Goal: Task Accomplishment & Management: Manage account settings

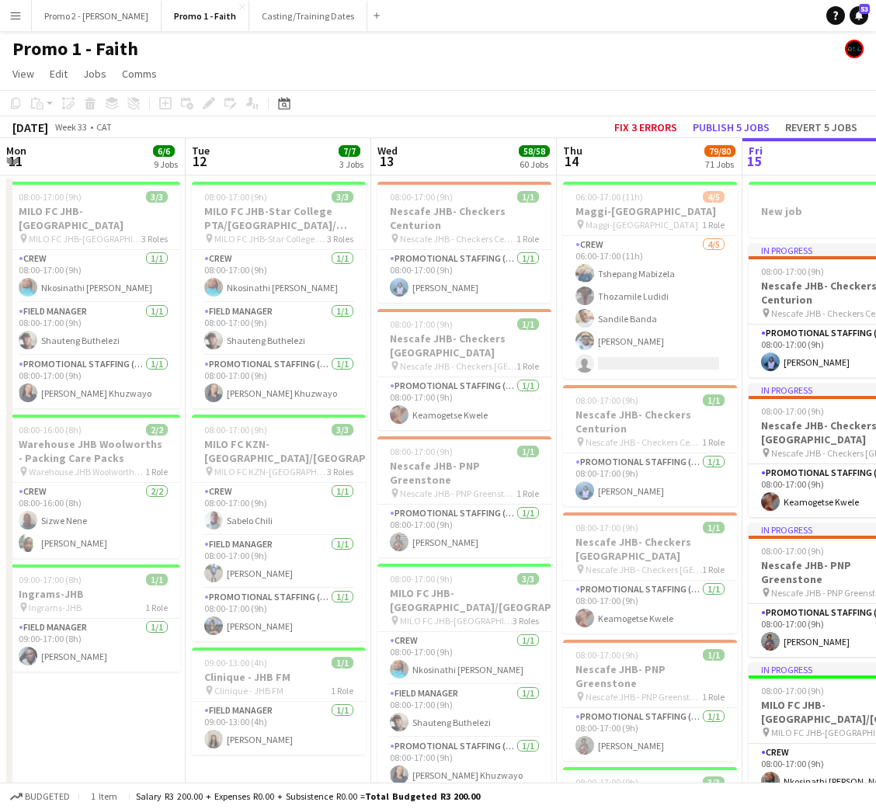
scroll to position [0, 488]
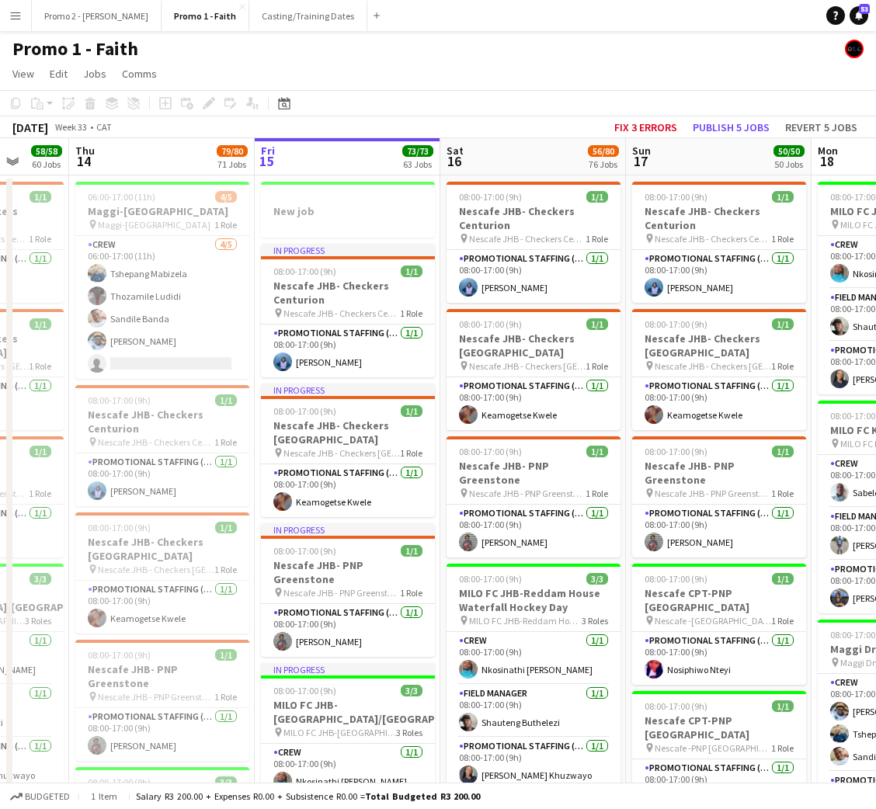
click at [20, 16] on app-icon "Menu" at bounding box center [15, 15] width 12 height 12
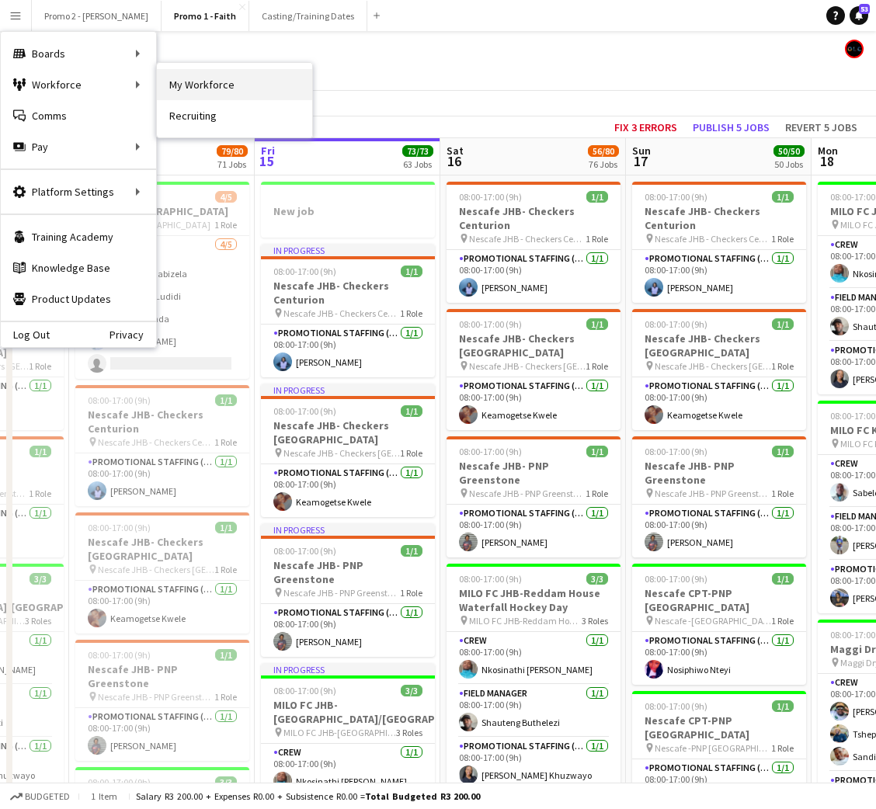
click at [199, 76] on link "My Workforce" at bounding box center [234, 84] width 155 height 31
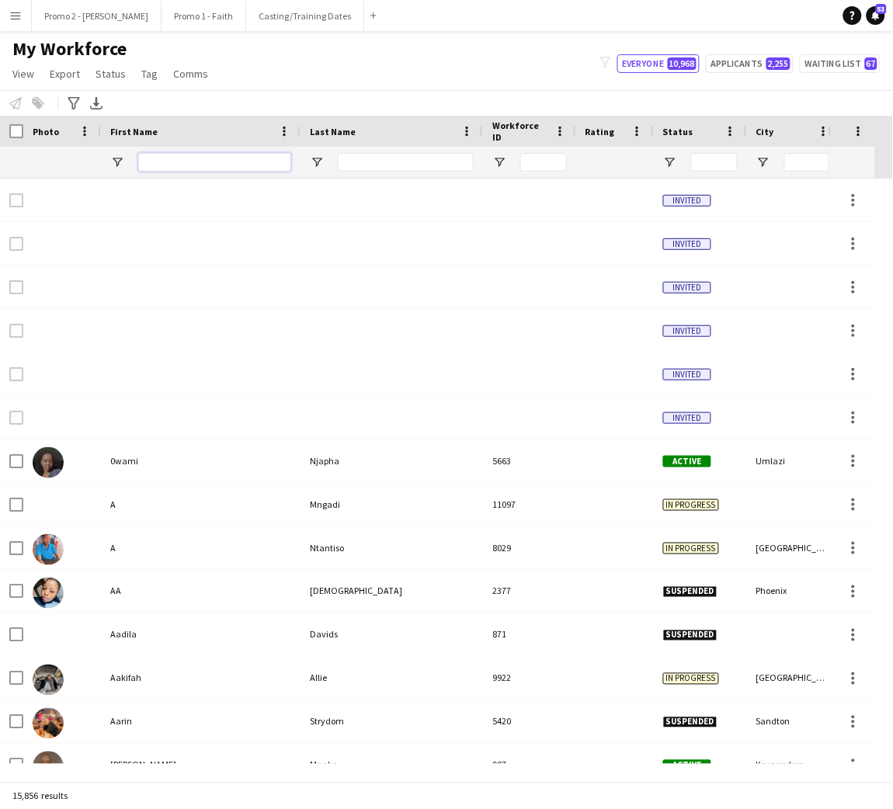
click at [179, 165] on input "First Name Filter Input" at bounding box center [214, 162] width 153 height 19
click at [395, 151] on div at bounding box center [406, 162] width 136 height 31
click at [377, 155] on input "Last Name Filter Input" at bounding box center [406, 162] width 136 height 19
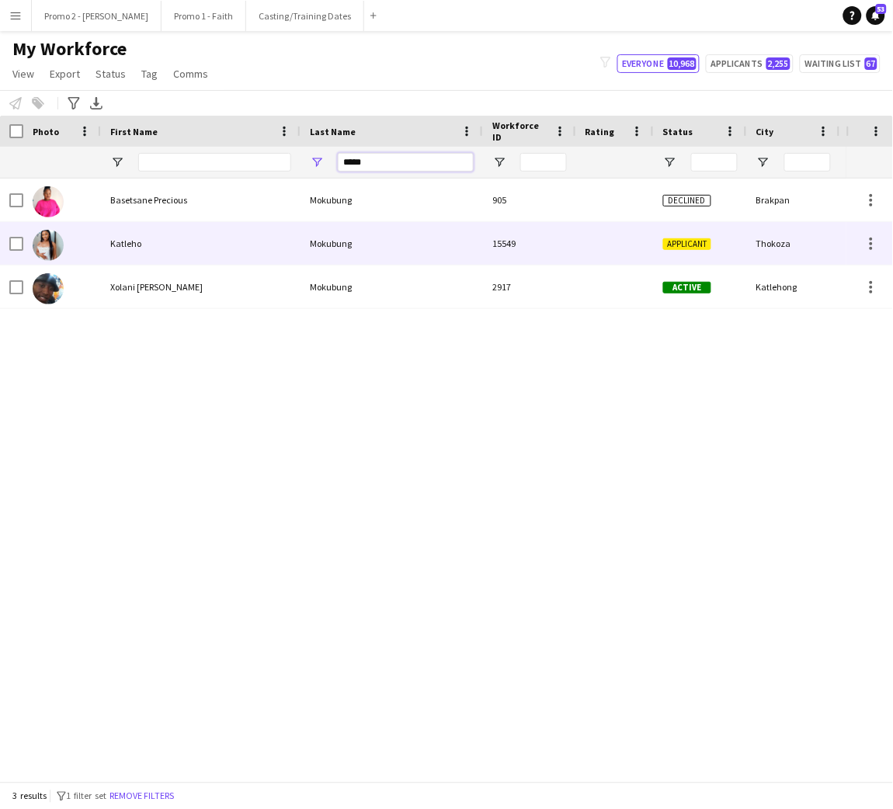
type input "*****"
click at [409, 246] on div "Mokubung" at bounding box center [392, 243] width 183 height 43
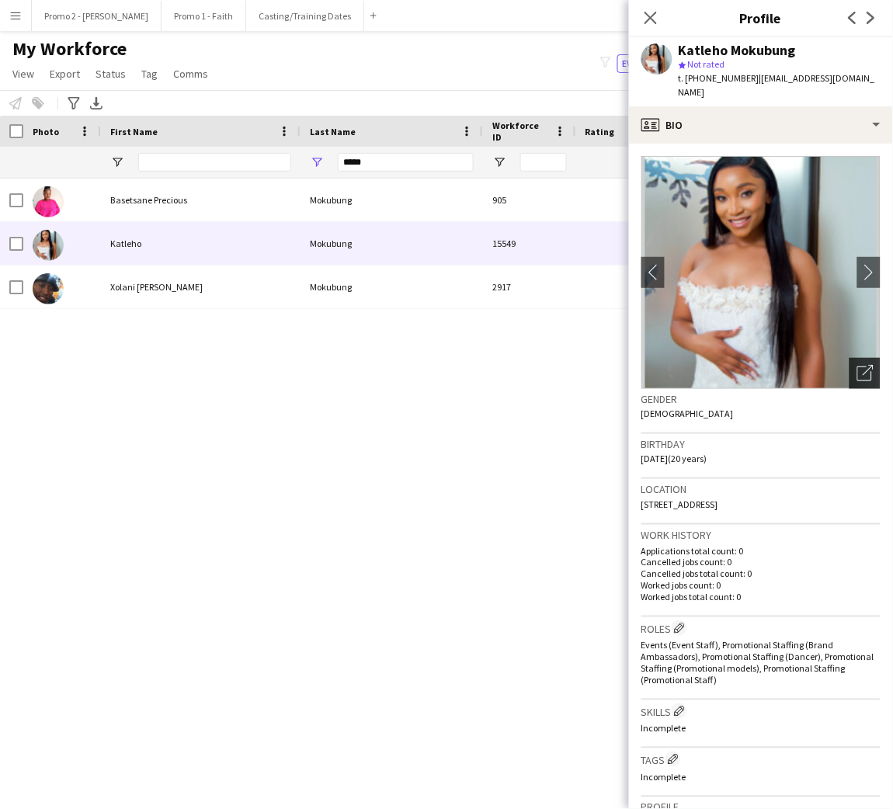
click at [858, 365] on icon "Open photos pop-in" at bounding box center [866, 373] width 16 height 16
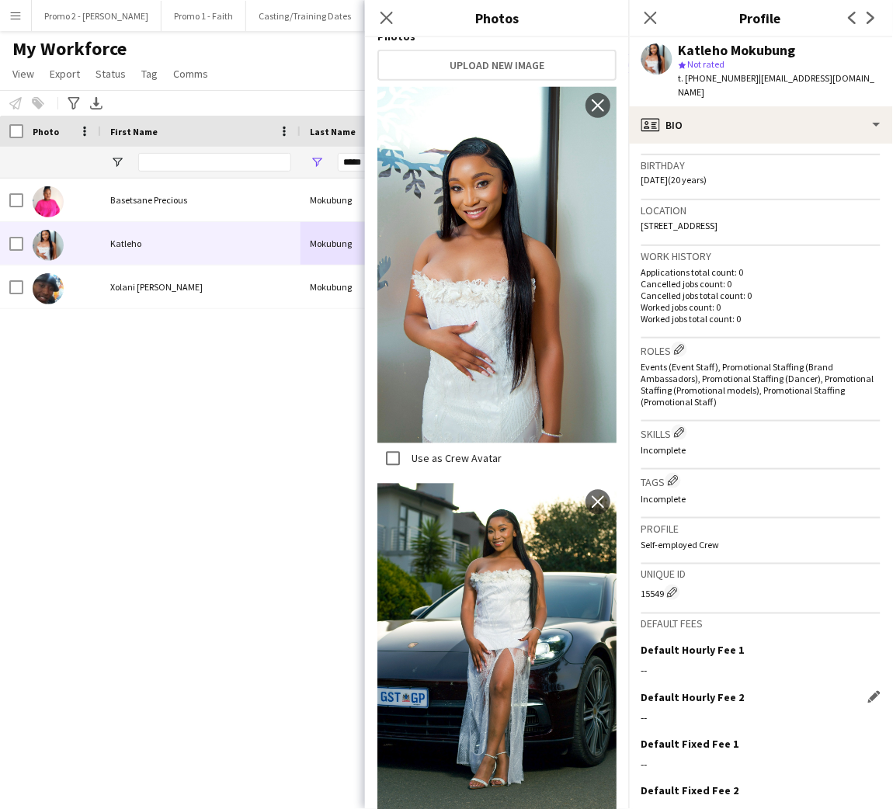
scroll to position [339, 0]
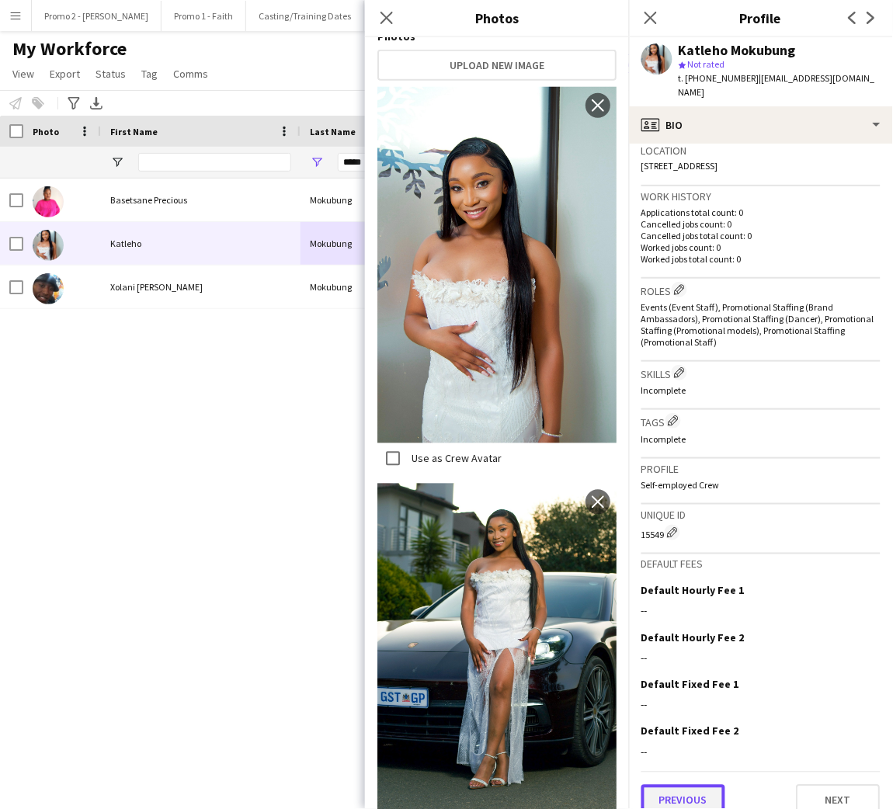
click at [705, 785] on button "Previous" at bounding box center [684, 800] width 84 height 31
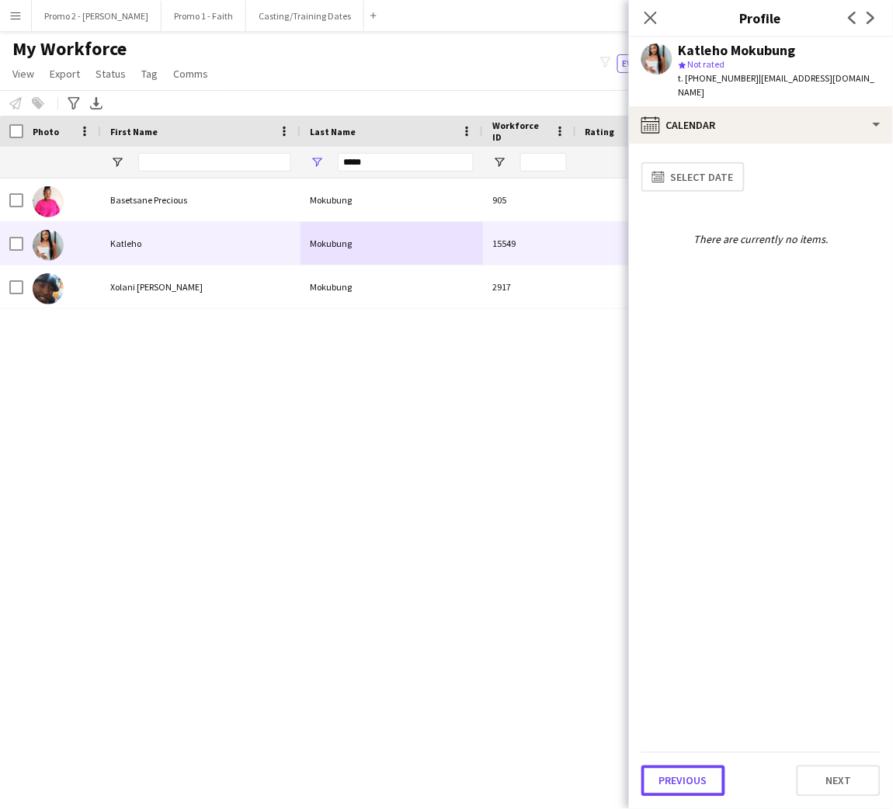
click at [705, 782] on button "Previous" at bounding box center [684, 781] width 84 height 31
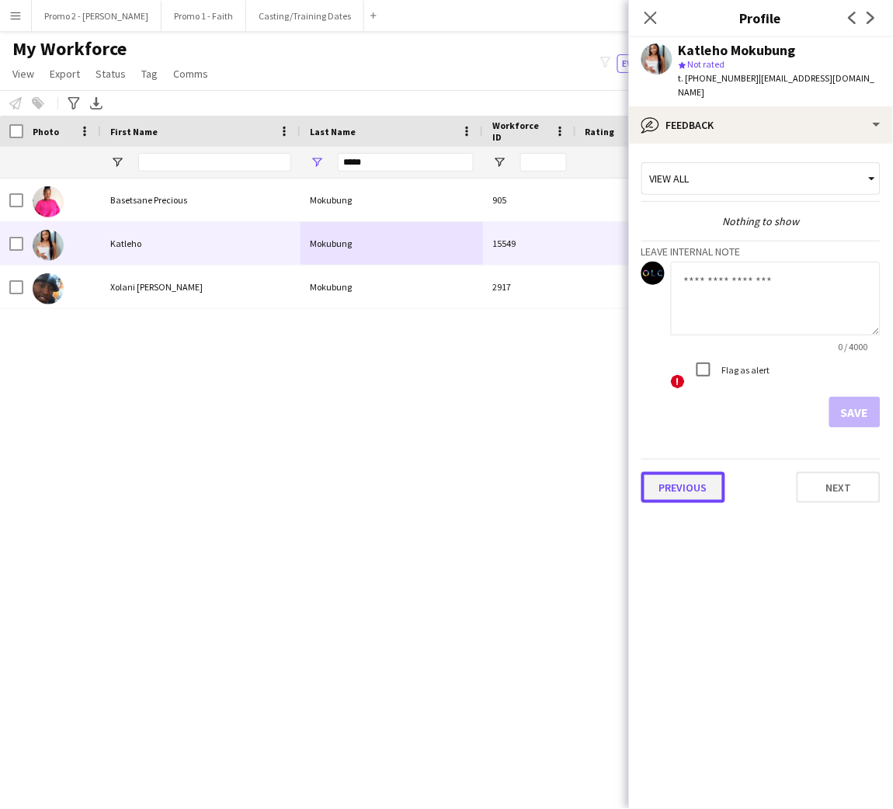
click at [670, 479] on button "Previous" at bounding box center [684, 487] width 84 height 31
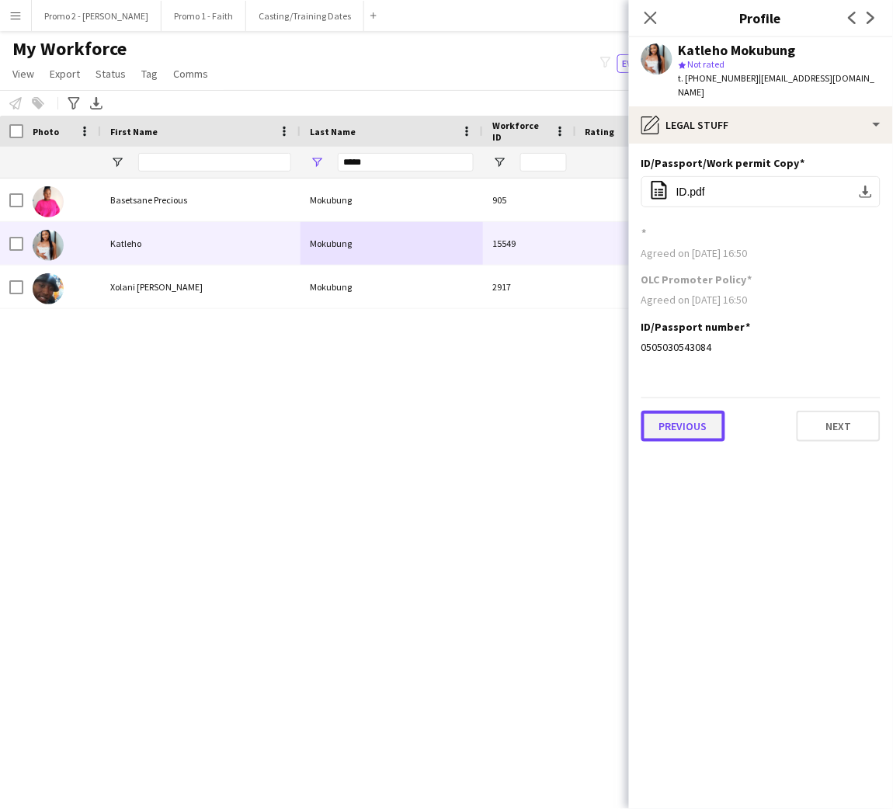
click at [693, 416] on button "Previous" at bounding box center [684, 426] width 84 height 31
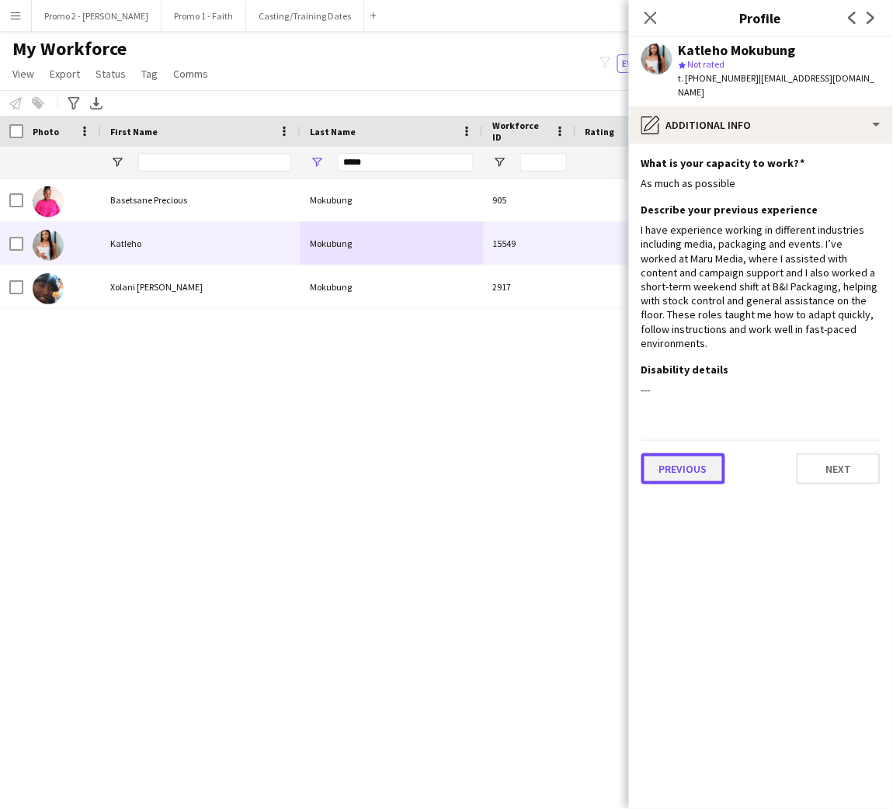
click at [683, 454] on button "Previous" at bounding box center [684, 469] width 84 height 31
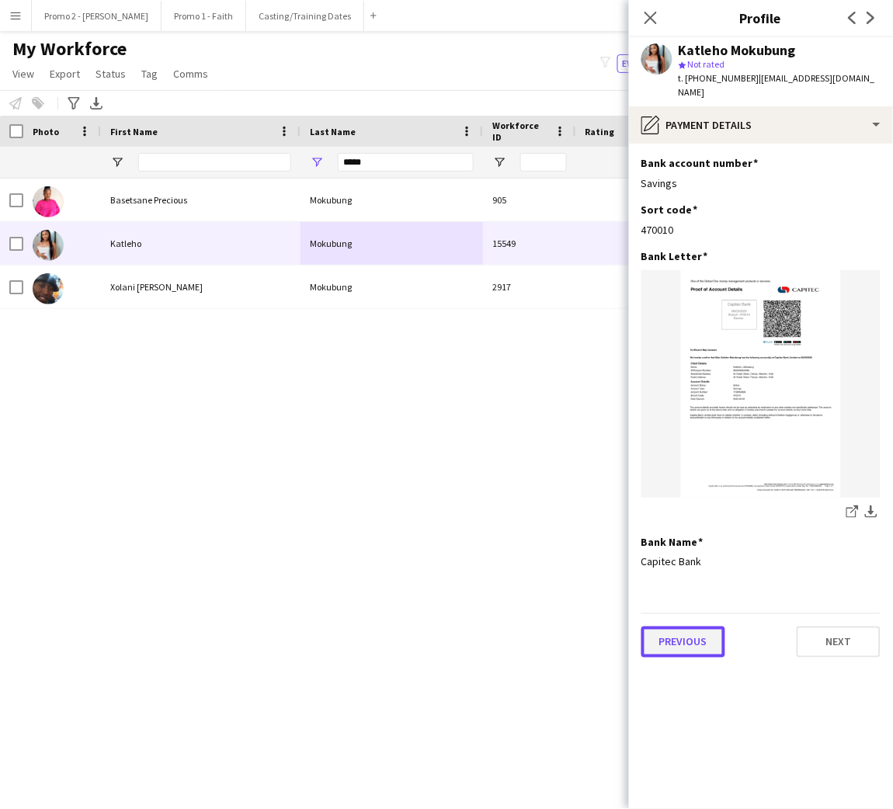
click at [695, 627] on button "Previous" at bounding box center [684, 642] width 84 height 31
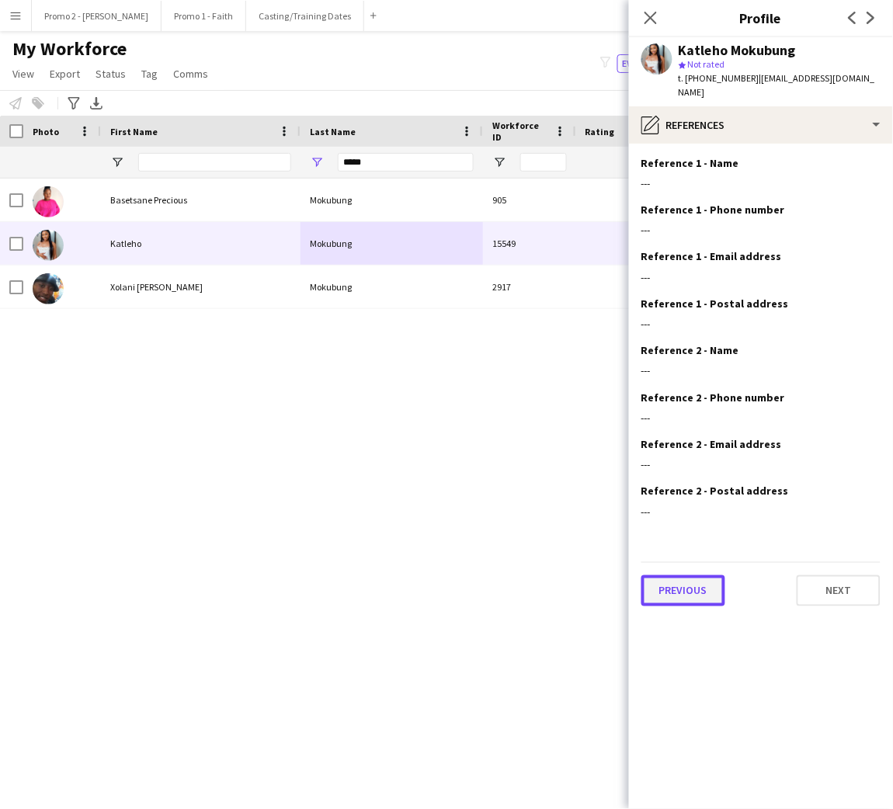
click at [678, 576] on button "Previous" at bounding box center [684, 591] width 84 height 31
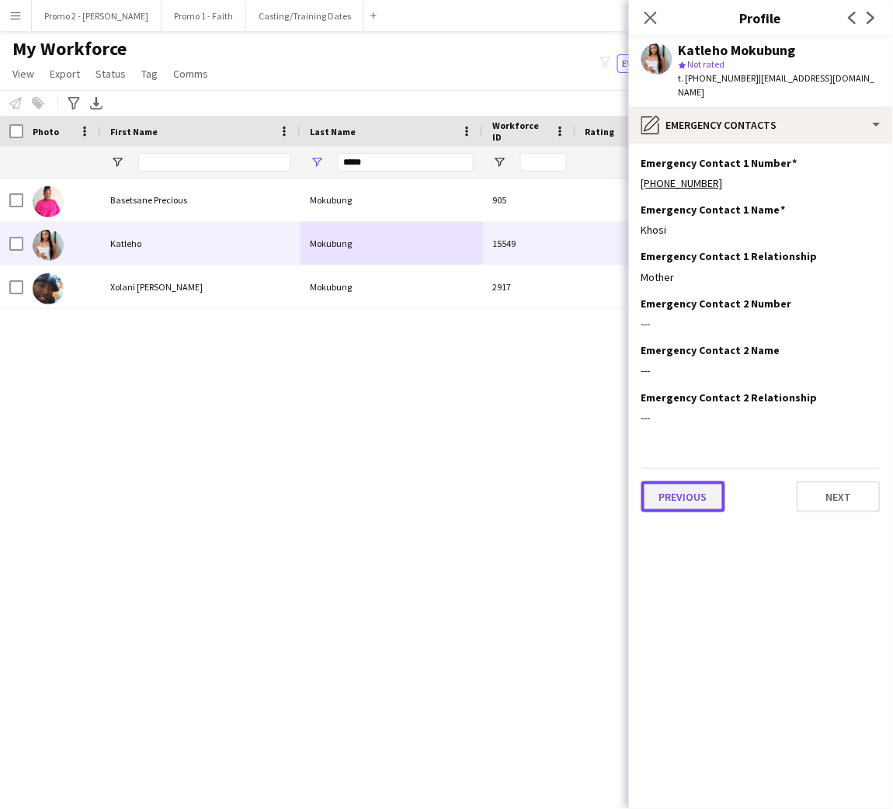
click at [678, 491] on button "Previous" at bounding box center [684, 497] width 84 height 31
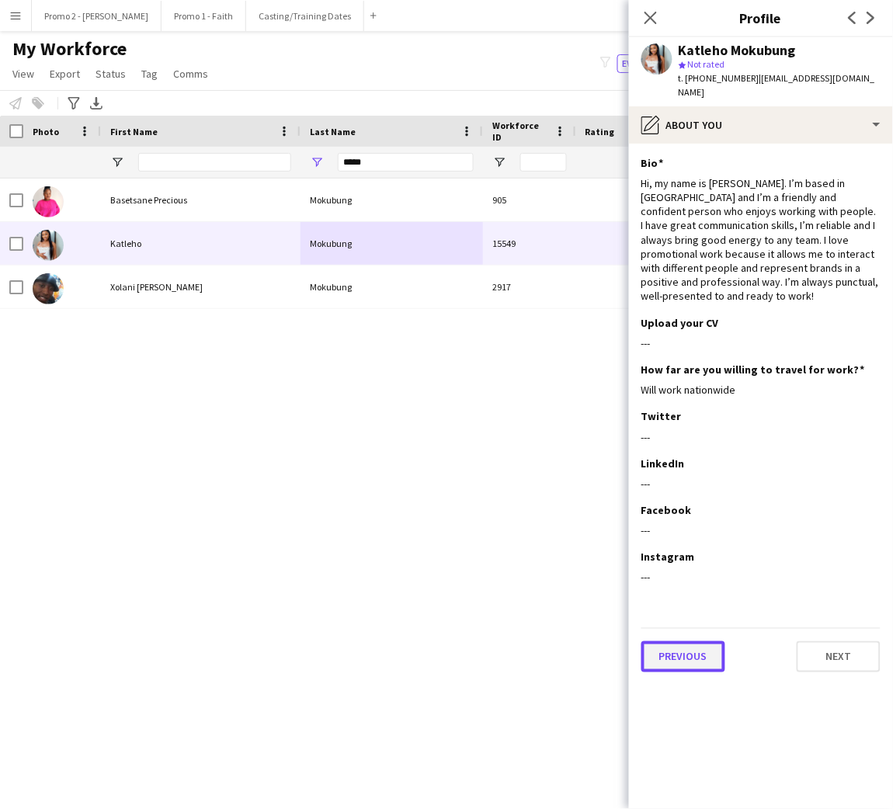
click at [686, 645] on button "Previous" at bounding box center [684, 657] width 84 height 31
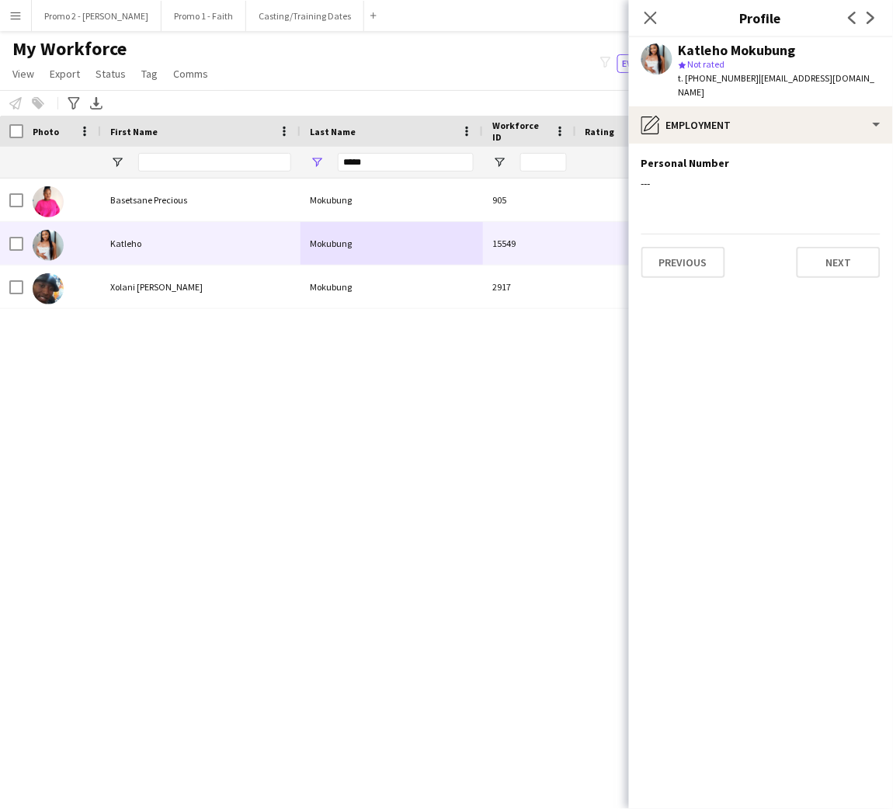
click at [677, 263] on app-section-data-types "Personal Number Edit this field --- Previous Next" at bounding box center [761, 477] width 264 height 666
click at [705, 250] on button "Previous" at bounding box center [684, 262] width 84 height 31
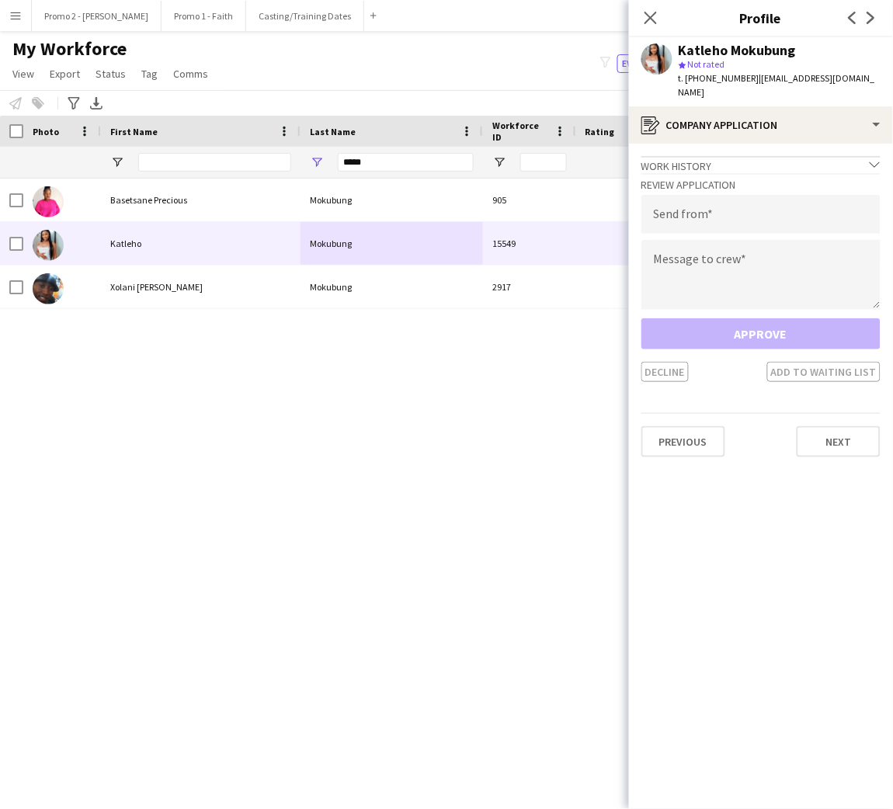
click at [850, 84] on span "| katleho.kubza@gmail.com" at bounding box center [777, 85] width 197 height 26
drag, startPoint x: 859, startPoint y: 79, endPoint x: 753, endPoint y: 84, distance: 106.5
click at [753, 84] on div "Katleho Mokubung star Not rated t. +270676766946 | katleho.kubza@gmail.com" at bounding box center [761, 71] width 264 height 69
type input "**********"
click at [736, 241] on textarea at bounding box center [761, 275] width 239 height 70
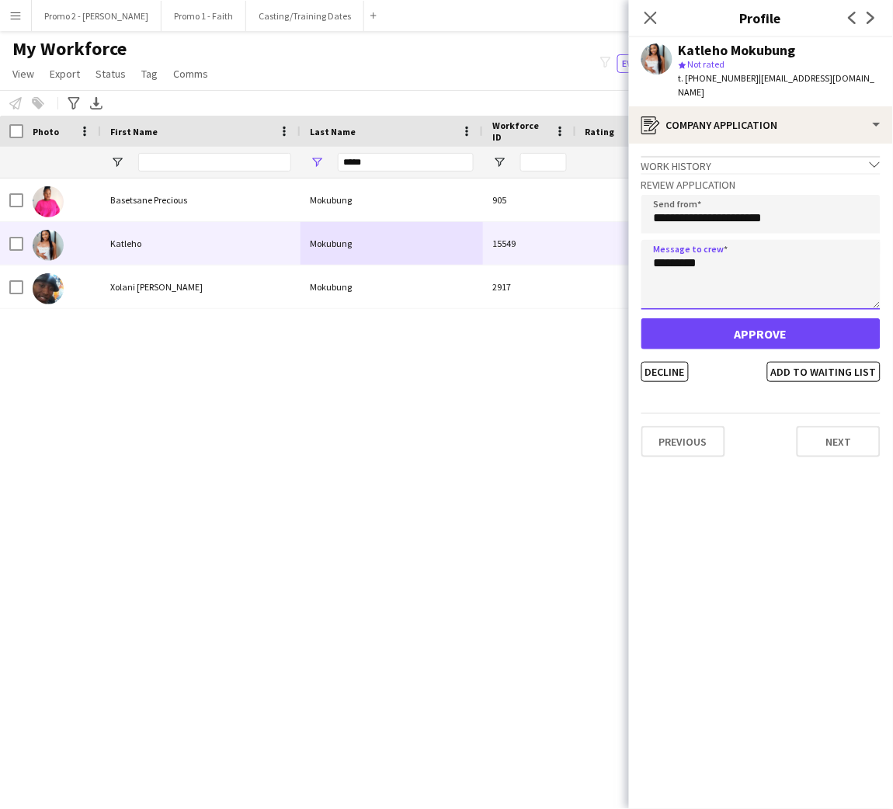
type textarea "*********"
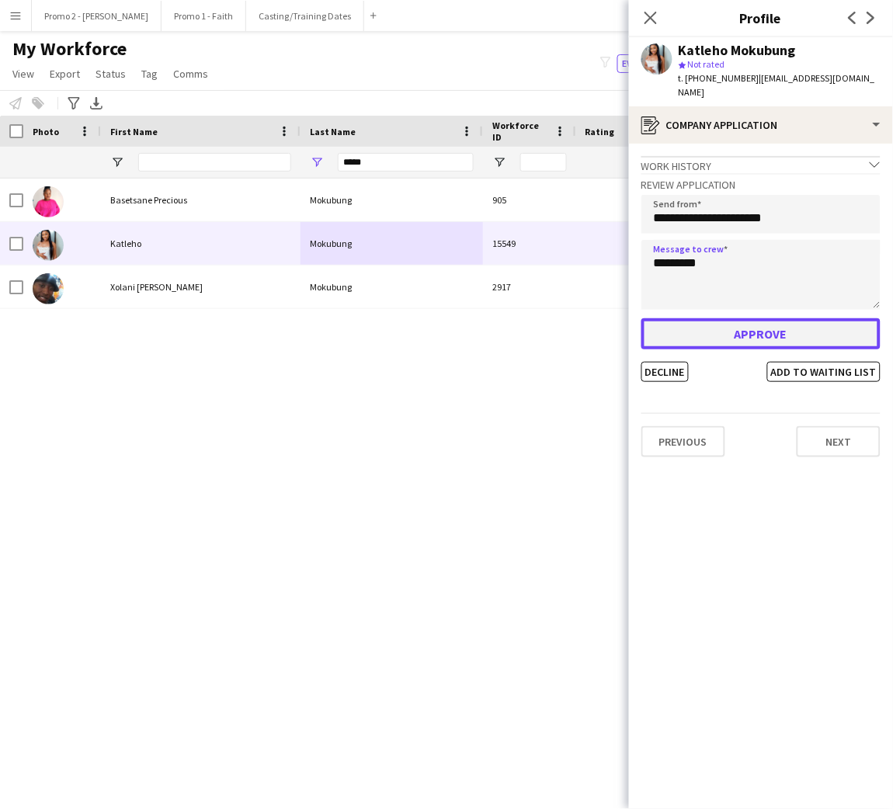
click at [759, 319] on button "Approve" at bounding box center [761, 334] width 239 height 31
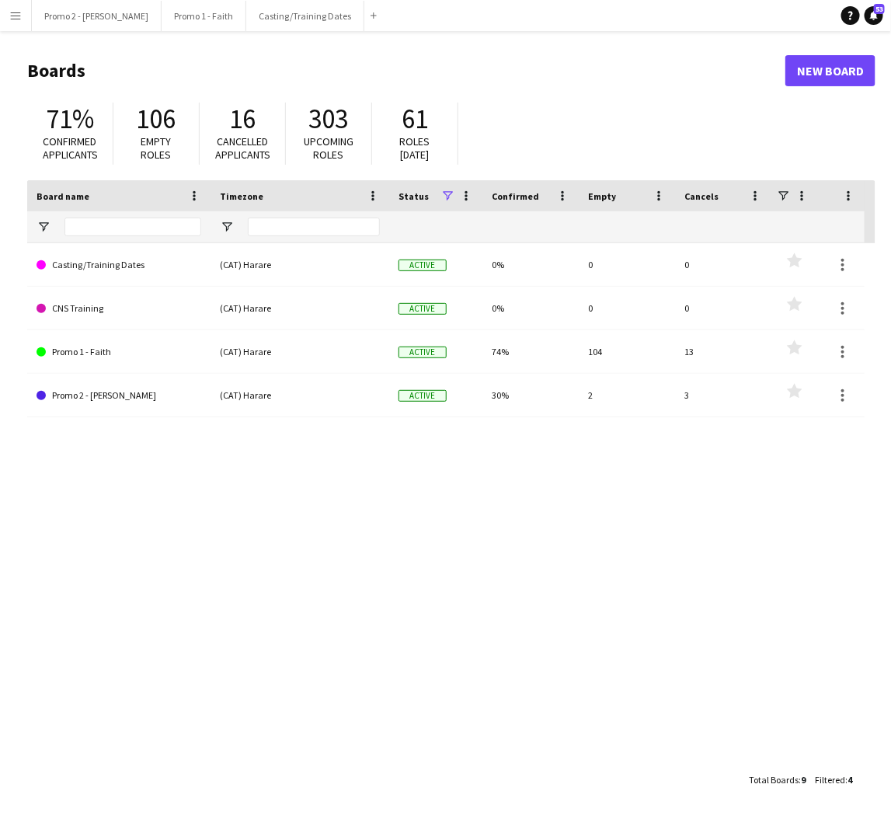
click at [345, 598] on div "Casting/Training Dates (CAT) Harare Active 0% 0 0 Favourites CNS Training (CAT)…" at bounding box center [451, 503] width 848 height 521
